Goal: Task Accomplishment & Management: Complete application form

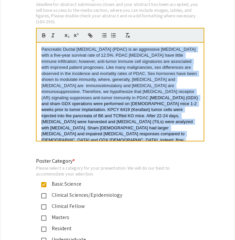
click at [87, 62] on p "Pancreatic Ductal [MEDICAL_DATA] (PDAC) is an aggressive [MEDICAL_DATA] with a …" at bounding box center [120, 139] width 157 height 187
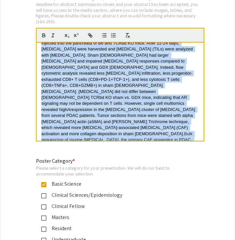
drag, startPoint x: 41, startPoint y: 45, endPoint x: 235, endPoint y: 208, distance: 253.0
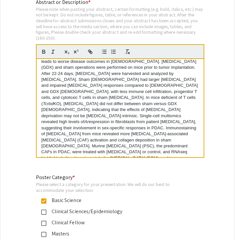
scroll to position [0, 0]
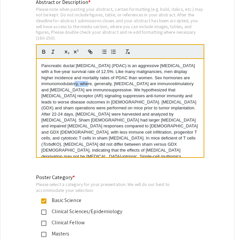
drag, startPoint x: 94, startPoint y: 80, endPoint x: 80, endPoint y: 80, distance: 13.7
click at [80, 80] on p "Pancreatic ductal adenocarcinoma (PDAC) is an aggressive malignancy with a five…" at bounding box center [120, 144] width 157 height 163
click at [93, 86] on p "Pancreatic ductal adenocarcinoma (PDAC) is an aggressive malignancy with a five…" at bounding box center [120, 144] width 157 height 163
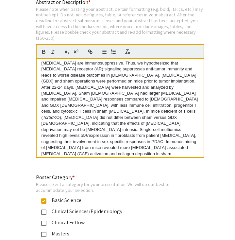
scroll to position [32, 0]
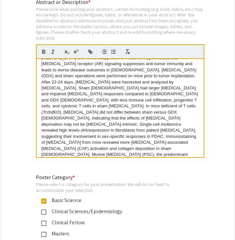
click at [153, 84] on p "Pancreatic ductal adenocarcinoma (PDAC) is an aggressive malignancy with a five…" at bounding box center [120, 112] width 157 height 163
drag, startPoint x: 134, startPoint y: 84, endPoint x: 174, endPoint y: 84, distance: 40.5
click at [175, 84] on p "Pancreatic ductal adenocarcinoma (PDAC) is an aggressive malignancy with a five…" at bounding box center [120, 112] width 157 height 163
click at [146, 105] on p "Pancreatic ductal adenocarcinoma (PDAC) is an aggressive malignancy with a five…" at bounding box center [120, 112] width 157 height 163
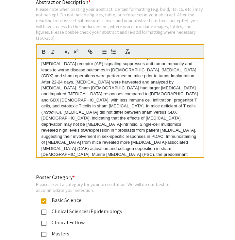
click at [153, 83] on p "Pancreatic ductal adenocarcinoma (PDAC) is an aggressive malignancy with a five…" at bounding box center [120, 112] width 157 height 163
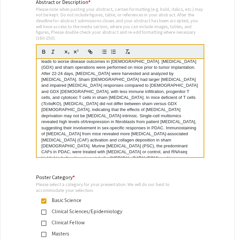
scroll to position [48, 0]
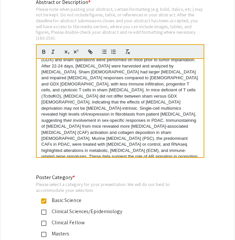
click at [185, 81] on p "Pancreatic ductal adenocarcinoma (PDAC) is an aggressive malignancy with a five…" at bounding box center [120, 96] width 157 height 163
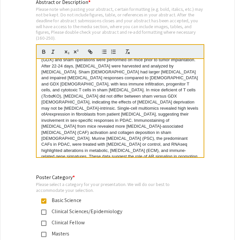
click at [119, 149] on p "Pancreatic ductal adenocarcinoma (PDAC) is an aggressive malignancy with a five…" at bounding box center [120, 96] width 157 height 163
click at [195, 86] on p "Pancreatic ductal adenocarcinoma (PDAC) is an aggressive malignancy with a five…" at bounding box center [120, 96] width 157 height 163
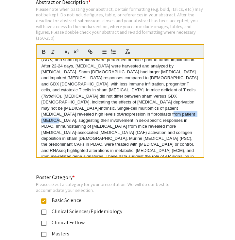
drag, startPoint x: 172, startPoint y: 93, endPoint x: 54, endPoint y: 100, distance: 118.0
click at [54, 100] on p "Pancreatic ductal adenocarcinoma (PDAC) is an aggressive malignancy with a five…" at bounding box center [120, 96] width 157 height 163
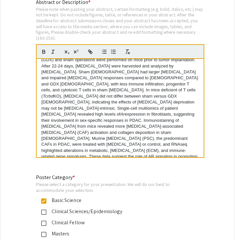
click at [114, 99] on p "Pancreatic ductal adenocarcinoma (PDAC) is an aggressive malignancy with a five…" at bounding box center [120, 96] width 157 height 163
click at [123, 147] on p "Pancreatic ductal adenocarcinoma (PDAC) is an aggressive malignancy with a five…" at bounding box center [120, 96] width 157 height 163
click at [179, 98] on p "Pancreatic ductal adenocarcinoma (PDAC) is an aggressive malignancy with a five…" at bounding box center [120, 96] width 157 height 163
drag, startPoint x: 74, startPoint y: 103, endPoint x: 56, endPoint y: 103, distance: 18.6
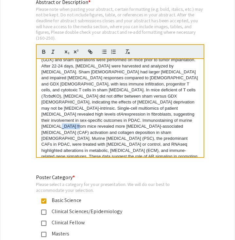
click at [56, 103] on p "Pancreatic ductal adenocarcinoma (PDAC) is an aggressive malignancy with a five…" at bounding box center [120, 96] width 157 height 163
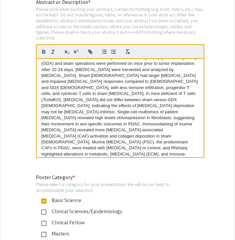
scroll to position [48, 0]
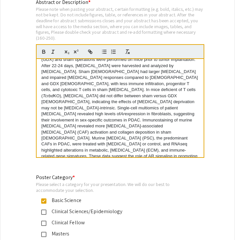
click at [64, 104] on p "Pancreatic ductal adenocarcinoma (PDAC) is an aggressive malignancy with a five…" at bounding box center [120, 95] width 157 height 163
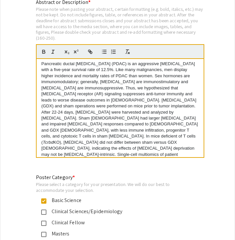
scroll to position [0, 0]
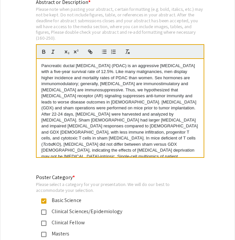
click at [93, 124] on p "Pancreatic ductal adenocarcinoma (PDAC) is an aggressive malignancy with a five…" at bounding box center [120, 144] width 157 height 163
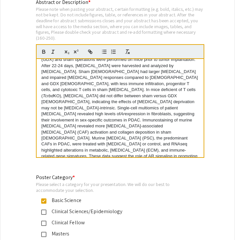
click at [125, 150] on div "Pancreatic ductal adenocarcinoma (PDAC) is an aggressive malignancy with a five…" at bounding box center [120, 108] width 167 height 98
click at [119, 150] on div "Pancreatic ductal adenocarcinoma (PDAC) is an aggressive malignancy with a five…" at bounding box center [120, 108] width 167 height 98
click at [52, 124] on p "Pancreatic ductal adenocarcinoma (PDAC) is an aggressive malignancy with a five…" at bounding box center [120, 95] width 157 height 163
click at [55, 122] on p "Pancreatic ductal adenocarcinoma (PDAC) is an aggressive malignancy with a five…" at bounding box center [120, 95] width 157 height 163
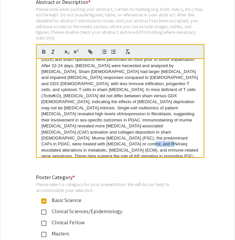
click at [55, 122] on p "Pancreatic ductal adenocarcinoma (PDAC) is an aggressive malignancy with a five…" at bounding box center [120, 95] width 157 height 163
click at [63, 105] on p "Pancreatic ductal adenocarcinoma (PDAC) is an aggressive malignancy with a five…" at bounding box center [120, 95] width 157 height 163
drag, startPoint x: 146, startPoint y: 116, endPoint x: 163, endPoint y: 116, distance: 16.7
click at [163, 117] on p "Pancreatic ductal adenocarcinoma (PDAC) is an aggressive malignancy with a five…" at bounding box center [120, 95] width 157 height 163
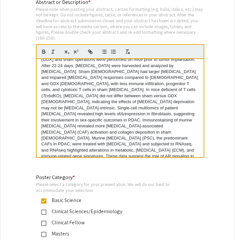
click at [42, 122] on p "Pancreatic ductal adenocarcinoma (PDAC) is an aggressive malignancy with a five…" at bounding box center [120, 95] width 157 height 163
click at [67, 123] on p "Pancreatic ductal adenocarcinoma (PDAC) is an aggressive malignancy with a five…" at bounding box center [120, 95] width 157 height 163
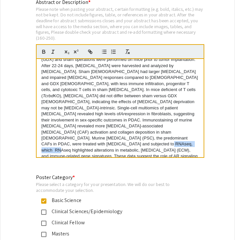
drag, startPoint x: 93, startPoint y: 123, endPoint x: 56, endPoint y: 123, distance: 37.6
click at [56, 123] on p "Pancreatic ductal adenocarcinoma (PDAC) is an aggressive malignancy with a five…" at bounding box center [120, 95] width 157 height 163
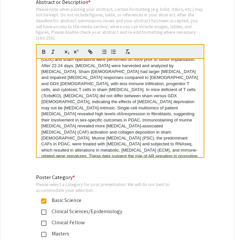
click at [130, 146] on p "Pancreatic ductal adenocarcinoma (PDAC) is an aggressive malignancy with a five…" at bounding box center [120, 95] width 157 height 163
drag, startPoint x: 76, startPoint y: 122, endPoint x: 41, endPoint y: 123, distance: 35.0
click at [41, 123] on div "Pancreatic ductal adenocarcinoma (PDAC) is an aggressive malignancy with a five…" at bounding box center [120, 108] width 167 height 98
click at [61, 128] on p "Pancreatic ductal adenocarcinoma (PDAC) is an aggressive malignancy with a five…" at bounding box center [120, 95] width 157 height 163
click at [44, 123] on p "Pancreatic ductal adenocarcinoma (PDAC) is an aggressive malignancy with a five…" at bounding box center [120, 95] width 157 height 163
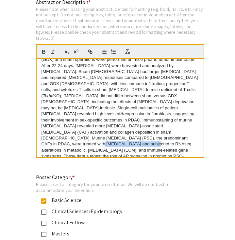
drag, startPoint x: 146, startPoint y: 115, endPoint x: 200, endPoint y: 115, distance: 54.3
click at [200, 115] on div "Pancreatic ductal adenocarcinoma (PDAC) is an aggressive malignancy with a five…" at bounding box center [120, 108] width 167 height 98
click at [198, 115] on p "Pancreatic ductal adenocarcinoma (PDAC) is an aggressive malignancy with a five…" at bounding box center [120, 95] width 157 height 163
click at [61, 127] on p "Pancreatic ductal adenocarcinoma (PDAC) is an aggressive malignancy with a five…" at bounding box center [120, 95] width 157 height 163
click at [120, 150] on div "Pancreatic ductal adenocarcinoma (PDAC) is an aggressive malignancy with a five…" at bounding box center [120, 108] width 167 height 98
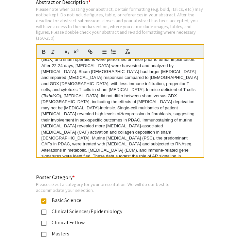
click at [146, 115] on p "Pancreatic ductal adenocarcinoma (PDAC) is an aggressive malignancy with a five…" at bounding box center [120, 95] width 157 height 163
click at [113, 146] on p "Pancreatic ductal adenocarcinoma (PDAC) is an aggressive malignancy with a five…" at bounding box center [120, 95] width 157 height 163
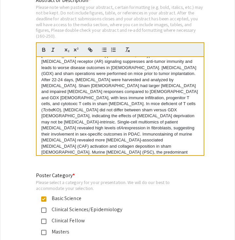
scroll to position [33, 0]
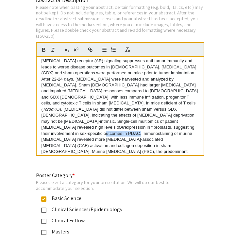
drag, startPoint x: 104, startPoint y: 112, endPoint x: 139, endPoint y: 112, distance: 35.3
click at [139, 112] on p "Pancreatic ductal adenocarcinoma (PDAC) is an aggressive malignancy with a five…" at bounding box center [120, 109] width 157 height 163
click at [126, 127] on p "Pancreatic ductal adenocarcinoma (PDAC) is an aggressive malignancy with a five…" at bounding box center [120, 109] width 157 height 163
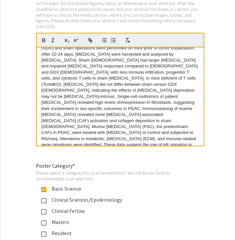
scroll to position [1379, 0]
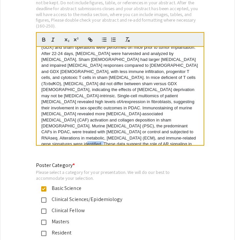
drag, startPoint x: 104, startPoint y: 116, endPoint x: 123, endPoint y: 117, distance: 18.6
click at [123, 117] on p "Pancreatic ductal adenocarcinoma (PDAC) is an aggressive malignancy with a five…" at bounding box center [120, 83] width 157 height 163
click at [114, 117] on p "Pancreatic ductal adenocarcinoma (PDAC) is an aggressive malignancy with a five…" at bounding box center [120, 83] width 157 height 163
click at [124, 136] on p "Pancreatic ductal adenocarcinoma (PDAC) is an aggressive malignancy with a five…" at bounding box center [120, 83] width 157 height 163
click at [105, 116] on p "Pancreatic ductal adenocarcinoma (PDAC) is an aggressive malignancy with a five…" at bounding box center [120, 83] width 157 height 163
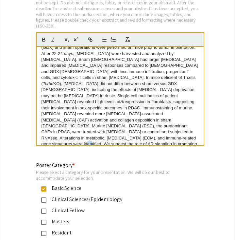
click at [105, 116] on p "Pancreatic ductal adenocarcinoma (PDAC) is an aggressive malignancy with a five…" at bounding box center [120, 83] width 157 height 163
click at [120, 134] on p "Pancreatic ductal adenocarcinoma (PDAC) is an aggressive malignancy with a five…" at bounding box center [120, 83] width 157 height 163
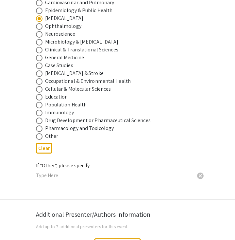
scroll to position [793, 0]
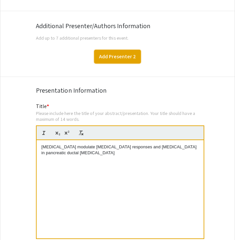
click at [115, 53] on button "Add Presenter 2" at bounding box center [117, 57] width 47 height 14
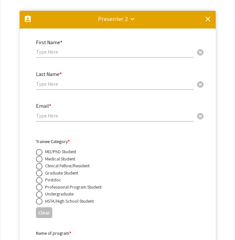
scroll to position [1066, 0]
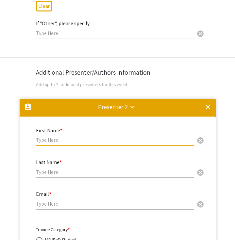
click at [76, 136] on input "text" at bounding box center [115, 139] width 158 height 7
type input "Michael"
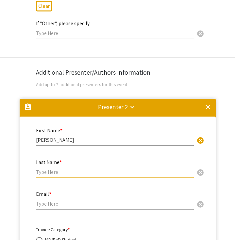
click at [82, 168] on input "text" at bounding box center [115, 171] width 158 height 7
type input "Sestito"
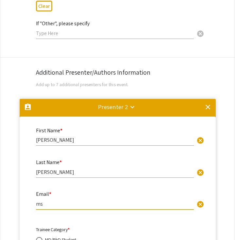
type input "m"
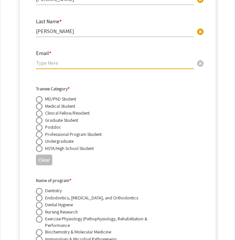
scroll to position [1214, 0]
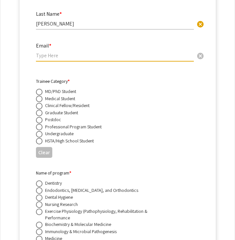
click at [40, 103] on span at bounding box center [39, 106] width 7 height 7
click at [40, 103] on input "radio" at bounding box center [39, 106] width 7 height 7
radio input "true"
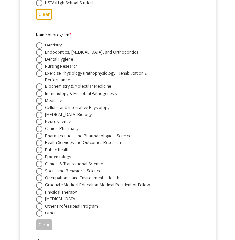
scroll to position [1354, 0]
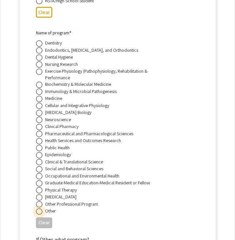
click at [38, 208] on span at bounding box center [39, 211] width 7 height 7
click at [38, 208] on input "radio" at bounding box center [39, 211] width 7 height 7
radio input "true"
click at [40, 95] on span at bounding box center [39, 98] width 7 height 7
click at [40, 95] on input "radio" at bounding box center [39, 98] width 7 height 7
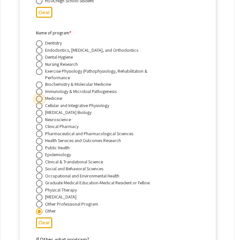
radio input "true"
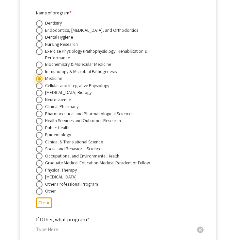
scroll to position [1379, 0]
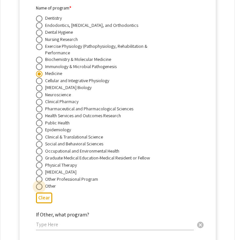
click at [40, 184] on span at bounding box center [39, 186] width 7 height 7
click at [40, 184] on input "radio" at bounding box center [39, 186] width 7 height 7
radio input "true"
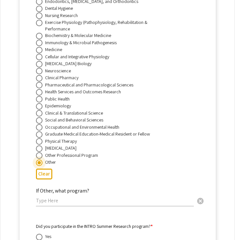
scroll to position [1417, 0]
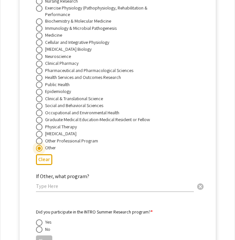
click at [66, 187] on div "If Other, what program? cancel" at bounding box center [115, 179] width 158 height 25
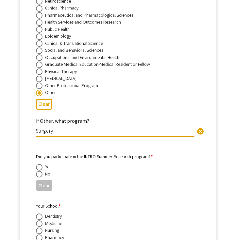
scroll to position [1473, 0]
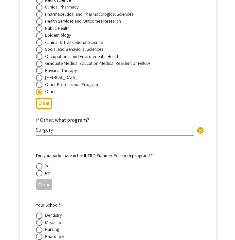
type input "Surgery"
click at [40, 170] on span at bounding box center [39, 173] width 7 height 7
click at [40, 170] on input "radio" at bounding box center [39, 173] width 7 height 7
radio input "true"
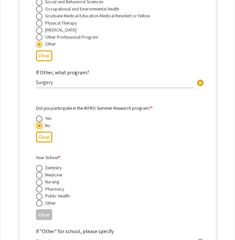
scroll to position [1533, 0]
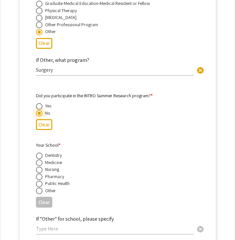
click at [40, 159] on span at bounding box center [39, 162] width 7 height 7
click at [40, 159] on input "radio" at bounding box center [39, 162] width 7 height 7
radio input "true"
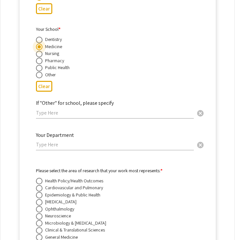
scroll to position [1650, 0]
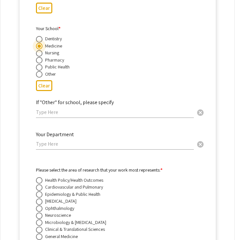
click at [60, 144] on input "text" at bounding box center [115, 143] width 158 height 7
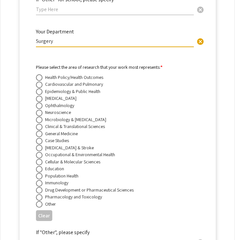
scroll to position [1753, 0]
type input "Surgery"
click at [38, 95] on span at bounding box center [39, 98] width 7 height 7
click at [38, 95] on input "radio" at bounding box center [39, 98] width 7 height 7
radio input "true"
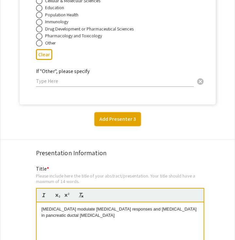
click at [112, 120] on button "Add Presenter 3" at bounding box center [117, 119] width 46 height 14
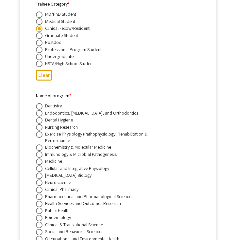
scroll to position [1083, 0]
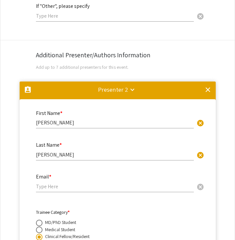
click at [55, 184] on input "email" at bounding box center [115, 186] width 158 height 7
paste input "michael.sestito@hsc.wvu.edu"
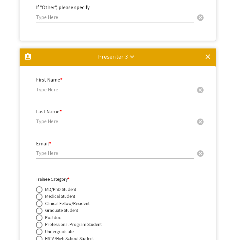
scroll to position [1977, 0]
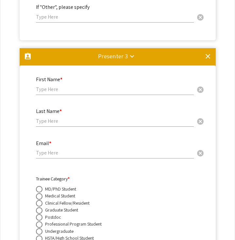
type input "michael.sestito@hsc.wvu.edu"
click at [62, 90] on input "text" at bounding box center [115, 89] width 158 height 7
click at [208, 55] on mat-icon "clear" at bounding box center [208, 56] width 8 height 8
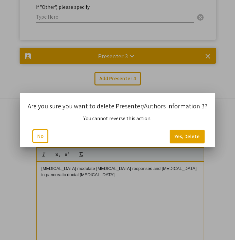
scroll to position [0, 0]
click at [190, 136] on button "Yes, Delete" at bounding box center [187, 136] width 35 height 14
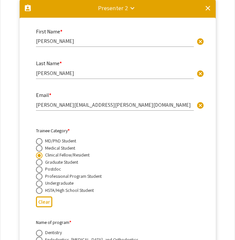
scroll to position [1089, 0]
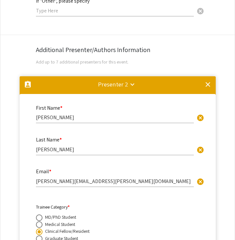
click at [209, 82] on mat-icon "clear" at bounding box center [208, 84] width 8 height 8
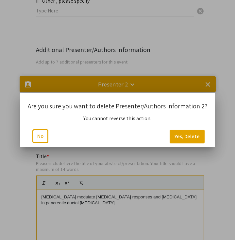
scroll to position [0, 0]
click at [188, 135] on button "Yes, Delete" at bounding box center [187, 136] width 35 height 14
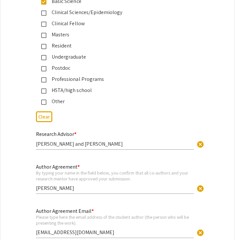
scroll to position [1631, 0]
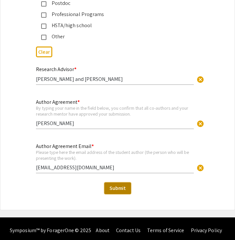
click at [117, 184] on span "Submit" at bounding box center [118, 187] width 16 height 7
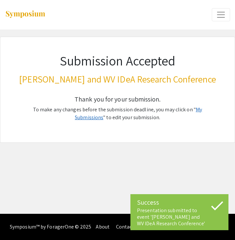
click at [190, 109] on link "My Submissions" at bounding box center [138, 113] width 127 height 15
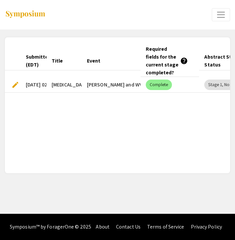
scroll to position [0, 28]
click at [15, 83] on span "edit" at bounding box center [15, 85] width 8 height 8
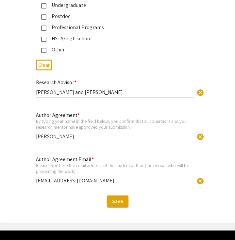
scroll to position [1631, 0]
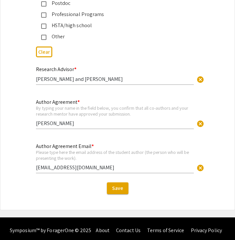
drag, startPoint x: 41, startPoint y: 103, endPoint x: 168, endPoint y: 247, distance: 191.6
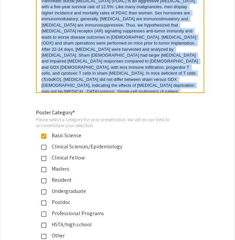
scroll to position [35, 0]
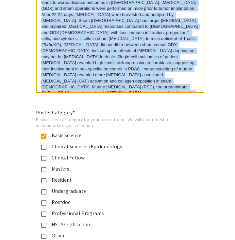
copy p "Pancreatic ductal adenocarcinoma (PDAC) is an aggressive malignancy with a five…"
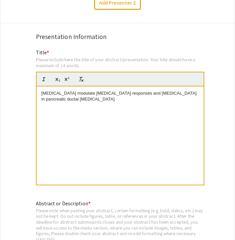
scroll to position [1159, 0]
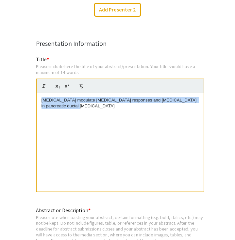
drag, startPoint x: 82, startPoint y: 101, endPoint x: 26, endPoint y: 94, distance: 56.7
copy p "[MEDICAL_DATA] modulate [MEDICAL_DATA] responses and [MEDICAL_DATA] in pancreat…"
